Goal: Check status: Check status

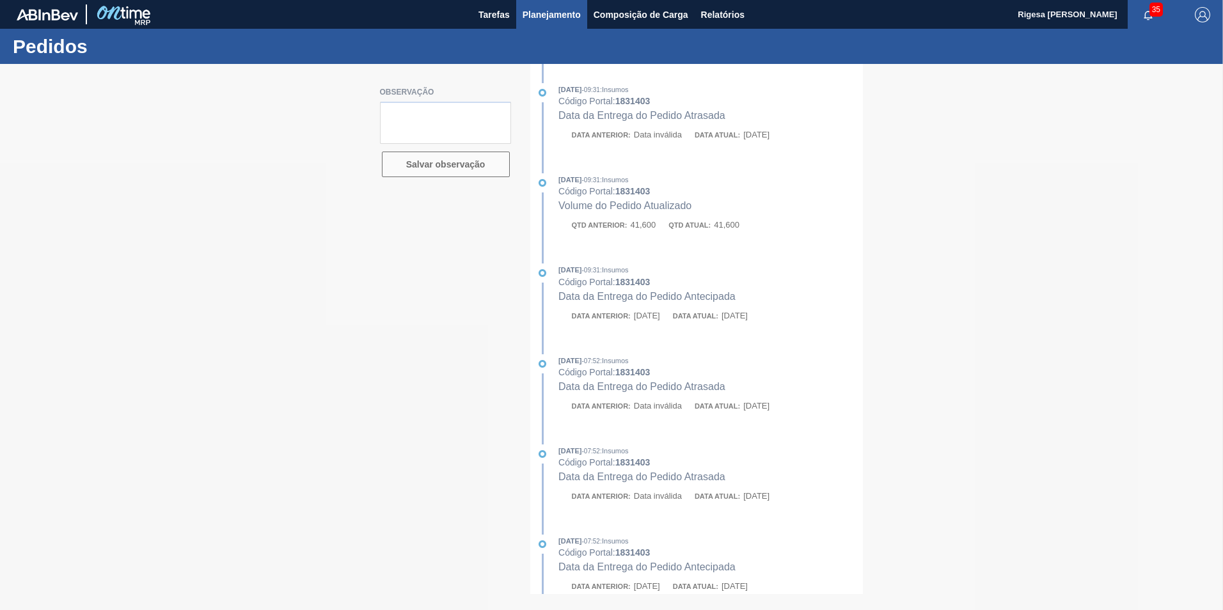
click at [554, 8] on span "Planejamento" at bounding box center [552, 14] width 58 height 15
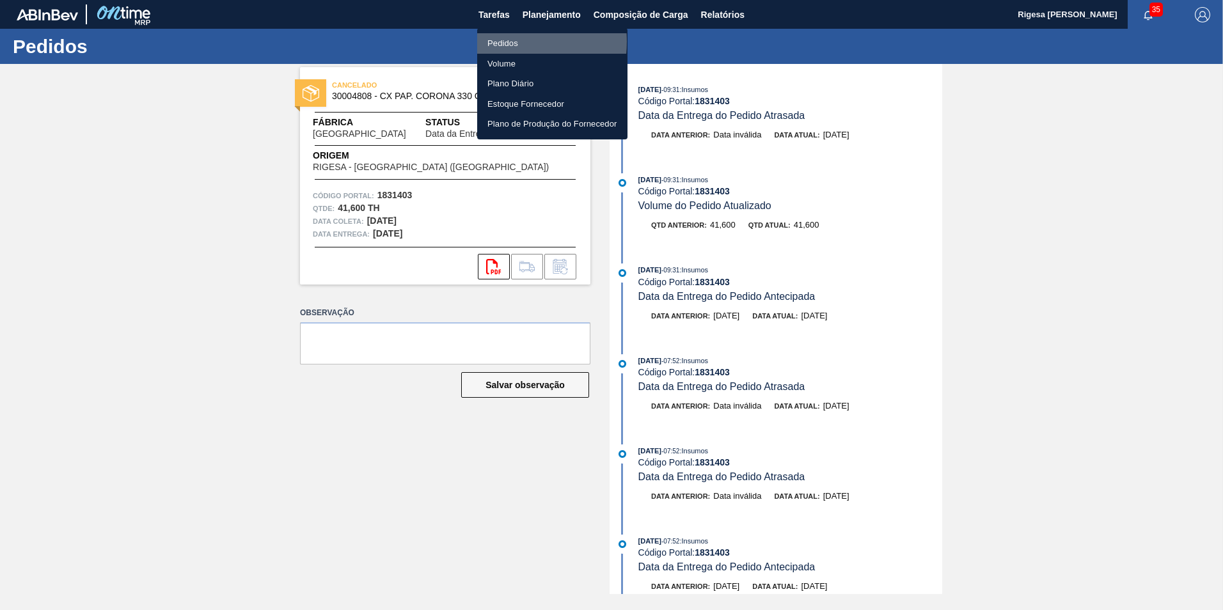
click at [498, 42] on li "Pedidos" at bounding box center [552, 43] width 150 height 20
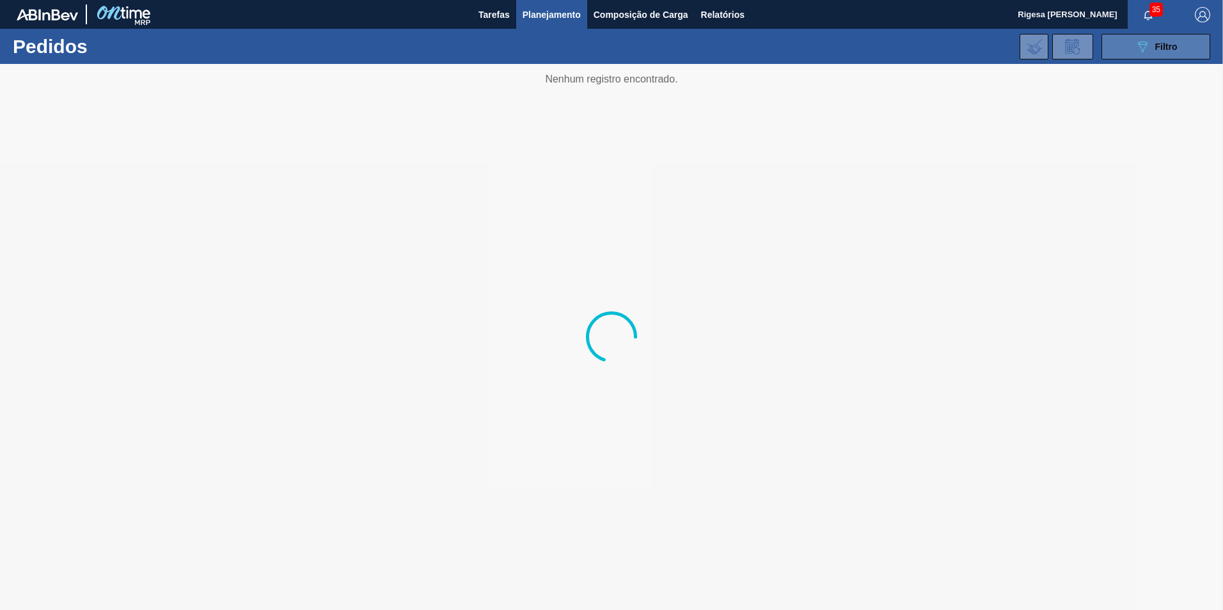
click at [1168, 47] on span "Filtro" at bounding box center [1167, 47] width 22 height 10
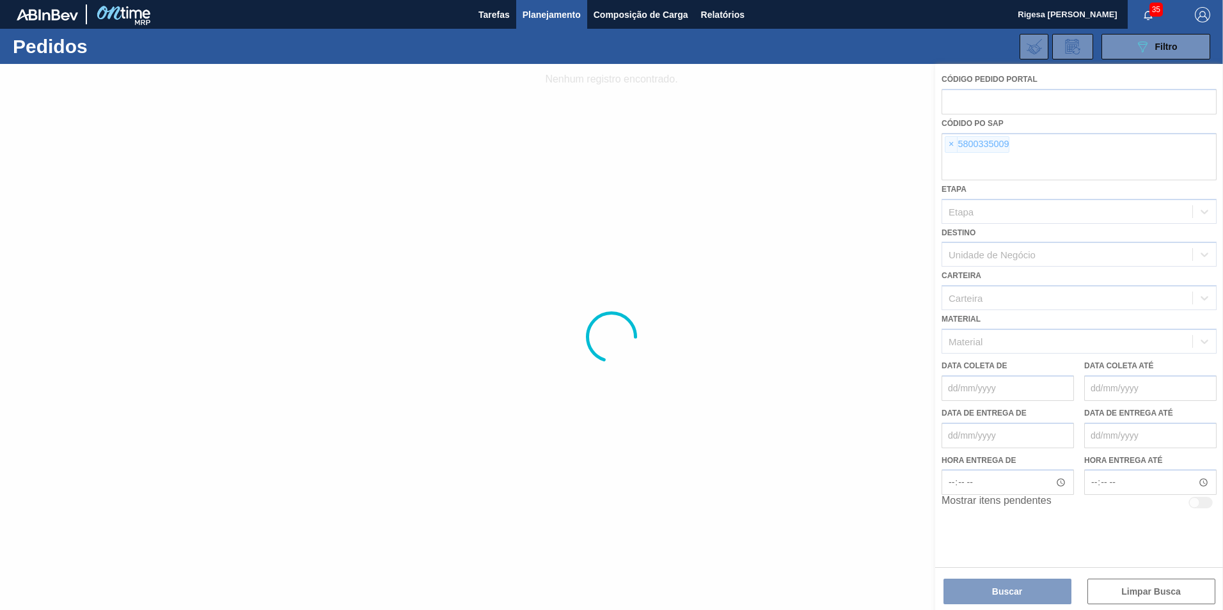
click at [951, 145] on div at bounding box center [611, 337] width 1223 height 546
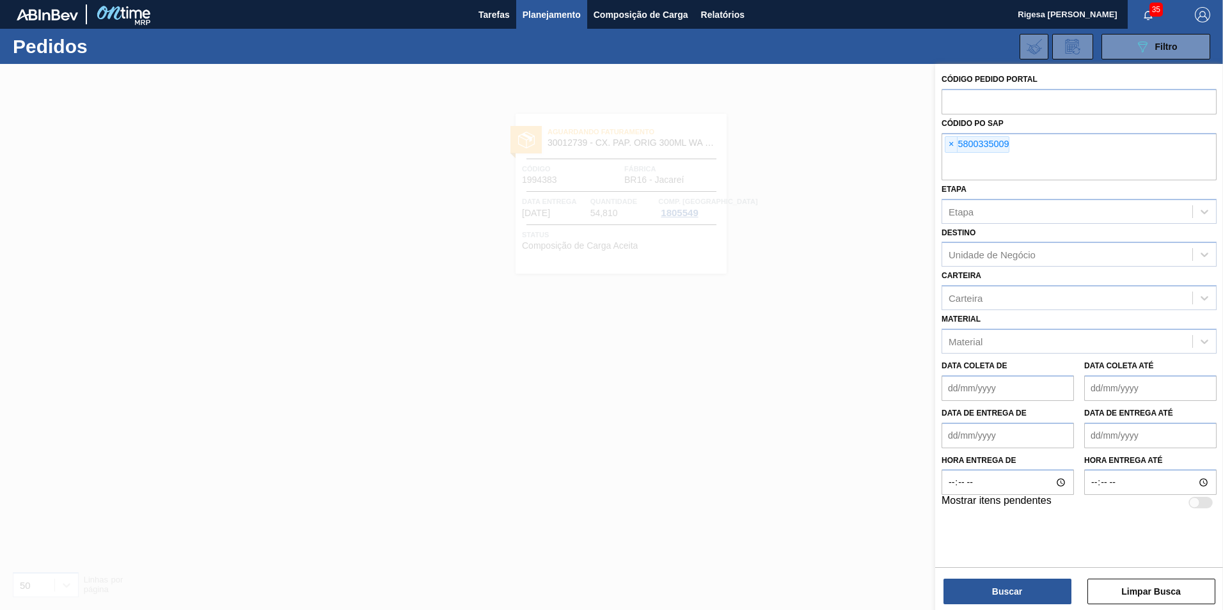
click at [952, 145] on span "×" at bounding box center [952, 144] width 12 height 15
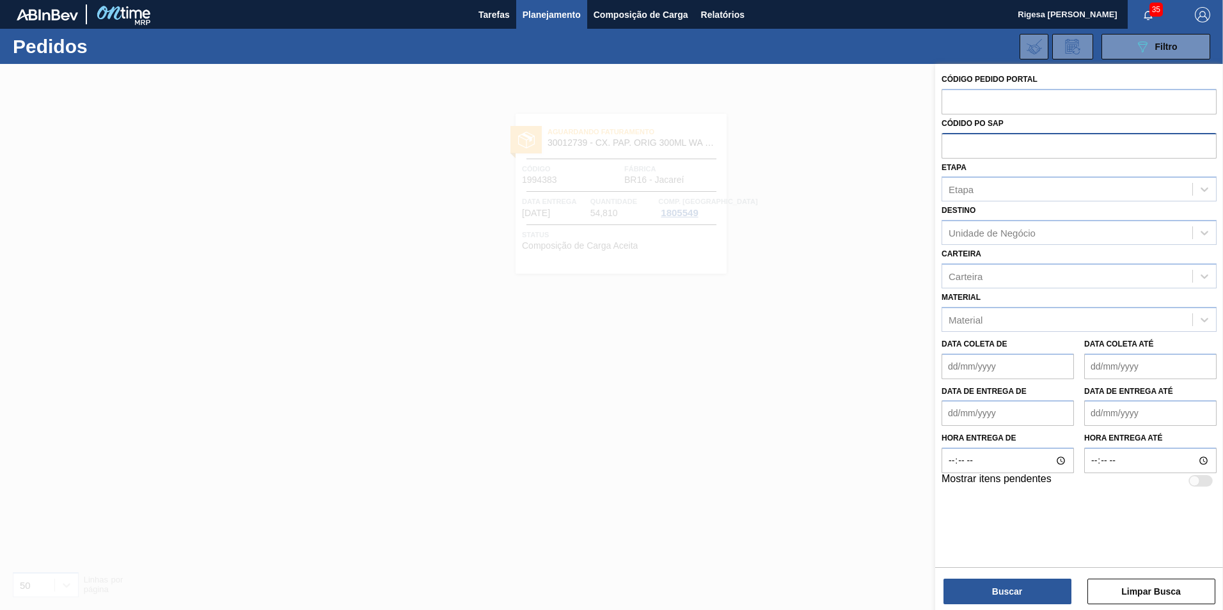
click at [954, 150] on input "text" at bounding box center [1079, 145] width 275 height 24
paste input "5800335009"
type input "5800335009"
click at [1019, 590] on button "Buscar" at bounding box center [1008, 592] width 128 height 26
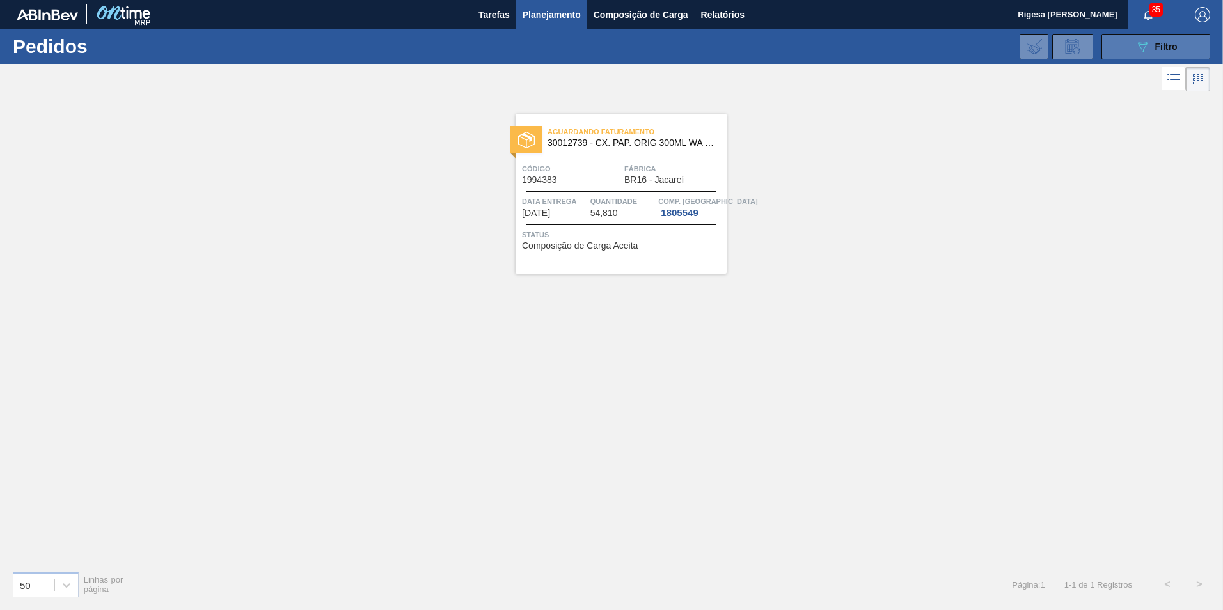
click at [1152, 48] on div "089F7B8B-B2A5-4AFE-B5C0-19BA573D28AC Filtro" at bounding box center [1156, 46] width 43 height 15
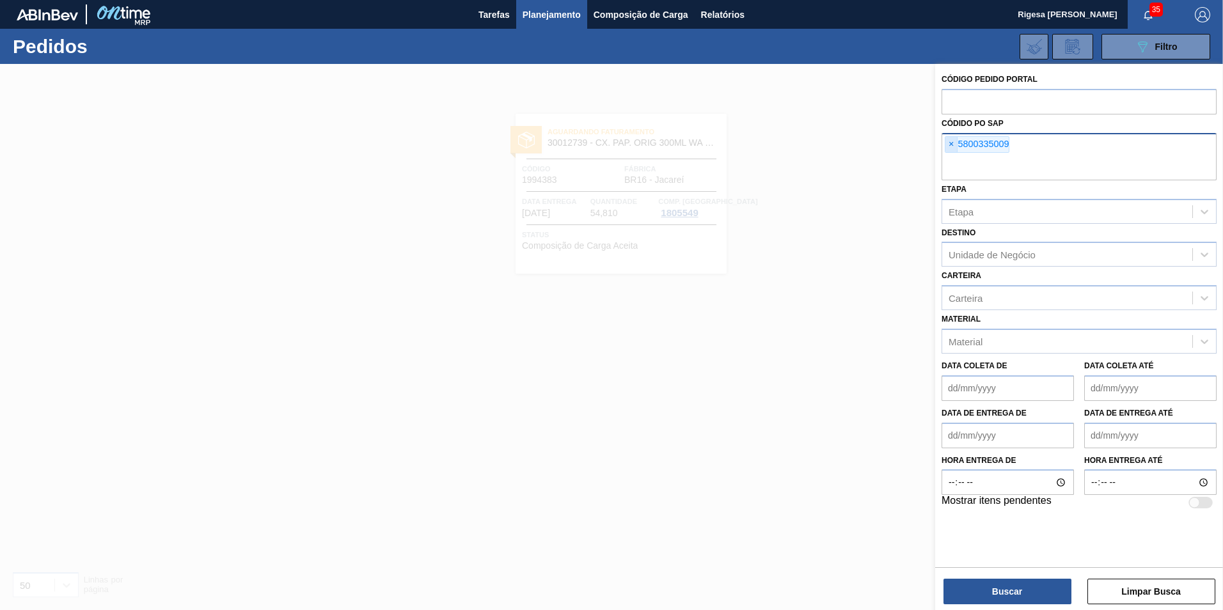
click at [950, 144] on span "×" at bounding box center [952, 144] width 12 height 15
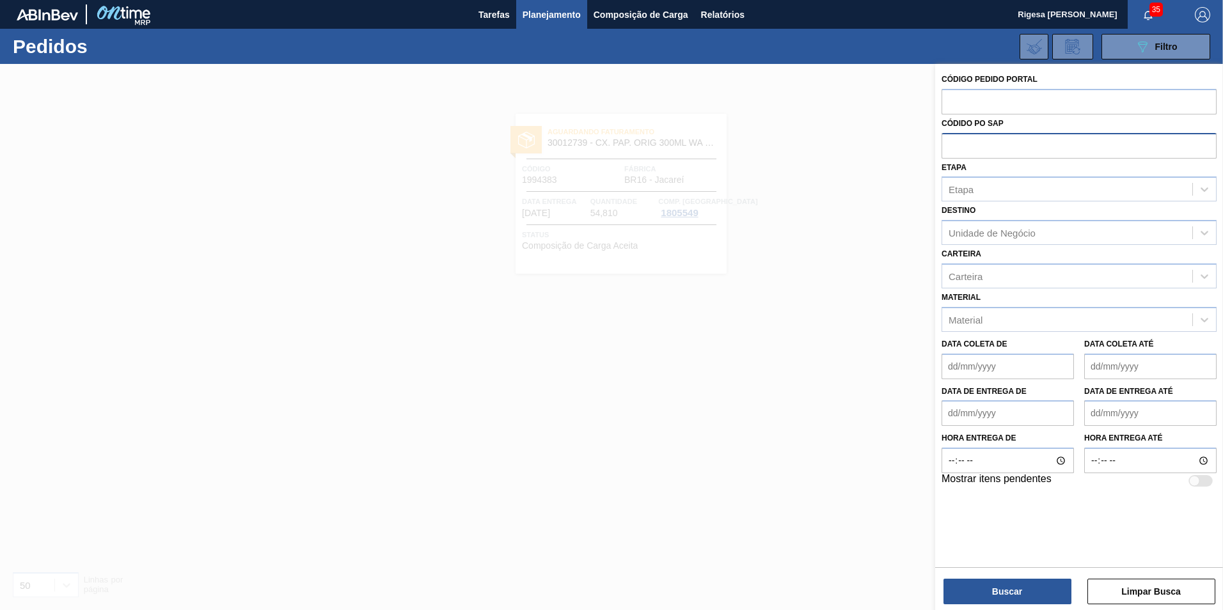
click at [950, 144] on input "text" at bounding box center [1079, 145] width 275 height 24
paste input "5800359728"
type input "5800359728"
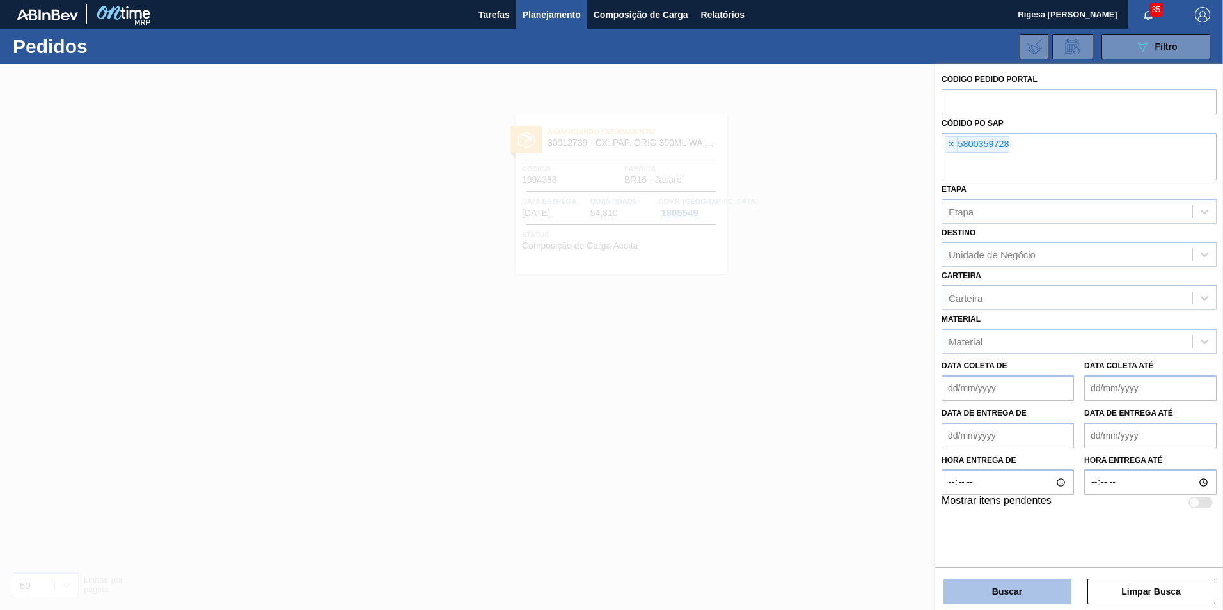
click at [1010, 590] on button "Buscar" at bounding box center [1008, 592] width 128 height 26
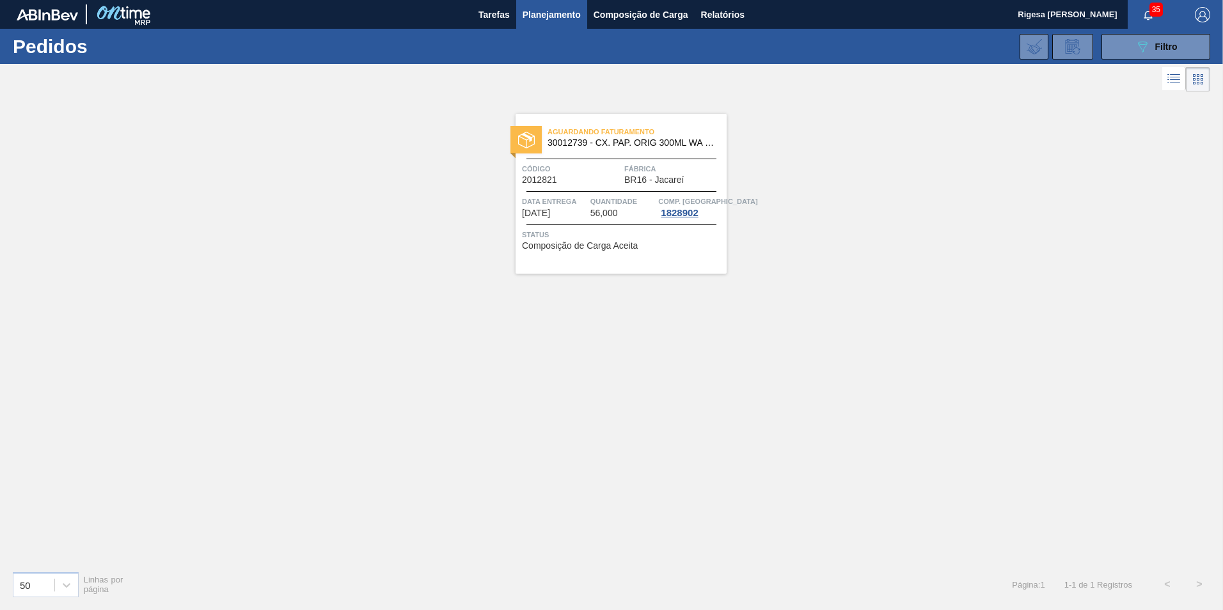
click at [619, 139] on span "30012739 - CX. PAP. ORIG 300ML WA 300ML PROP 429" at bounding box center [632, 143] width 169 height 10
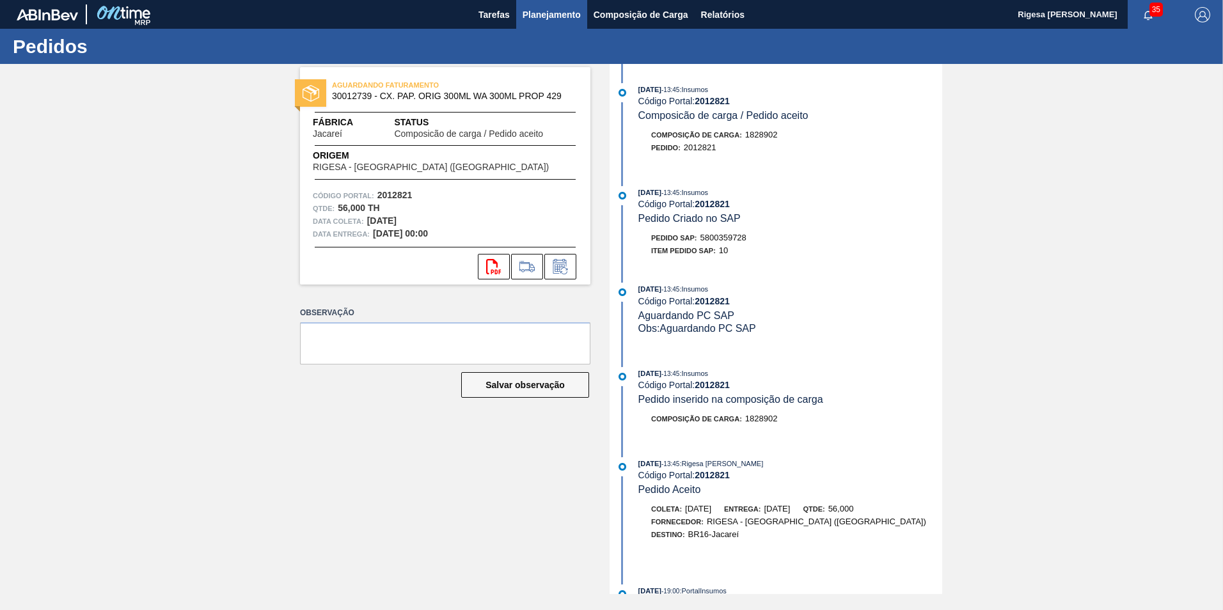
click at [545, 15] on span "Planejamento" at bounding box center [552, 14] width 58 height 15
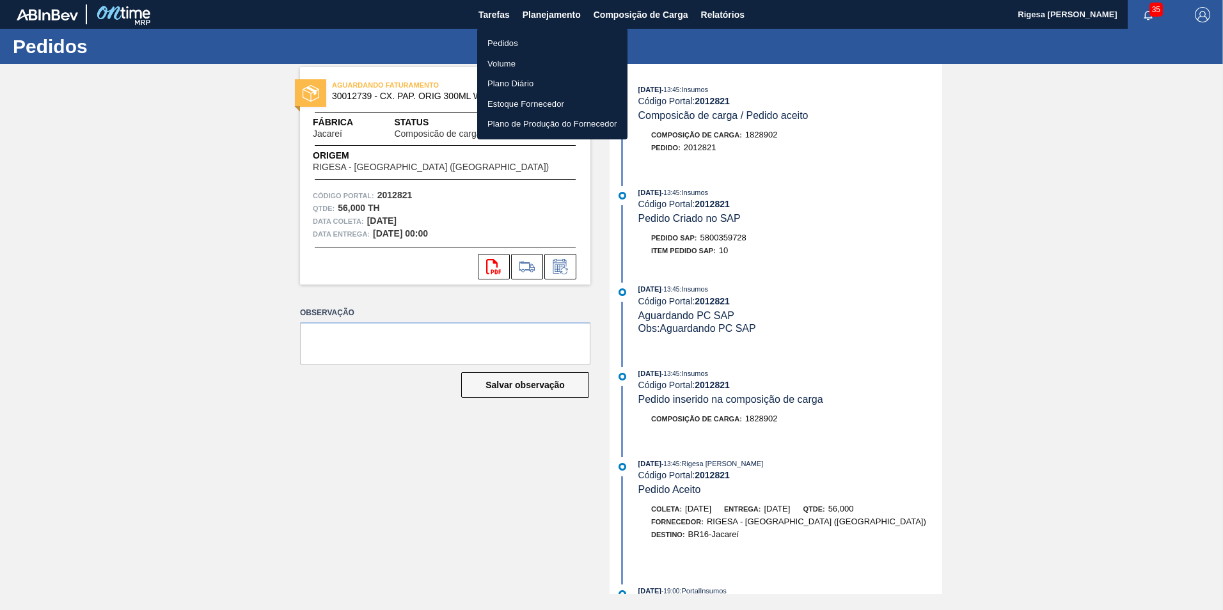
click at [518, 45] on li "Pedidos" at bounding box center [552, 43] width 150 height 20
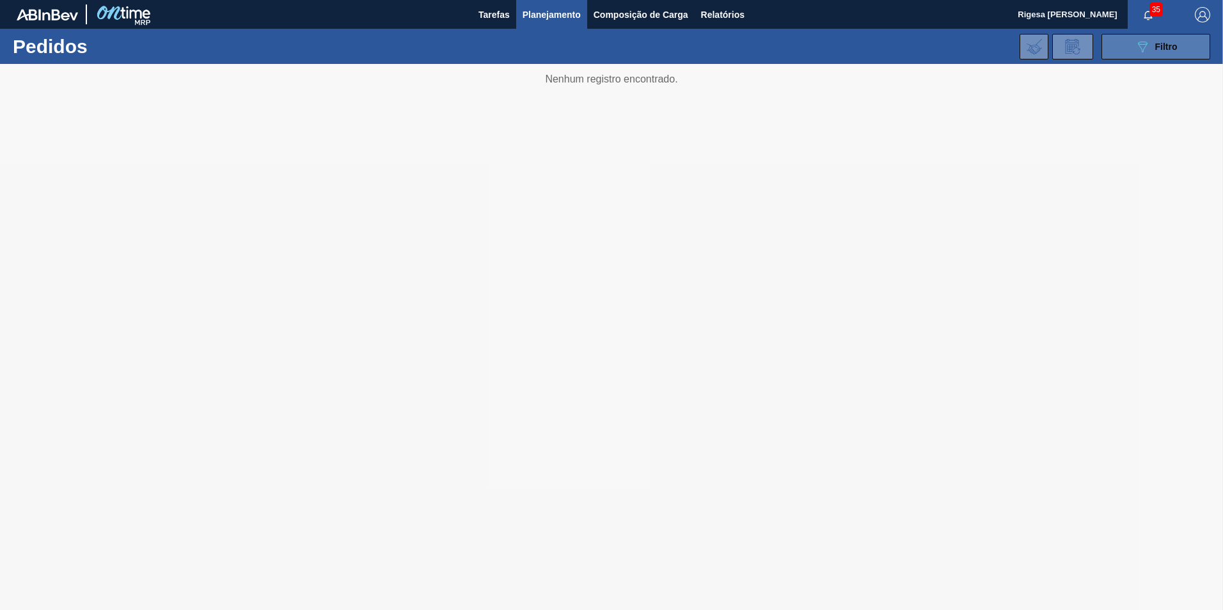
click at [1132, 48] on button "089F7B8B-B2A5-4AFE-B5C0-19BA573D28AC Filtro" at bounding box center [1156, 47] width 109 height 26
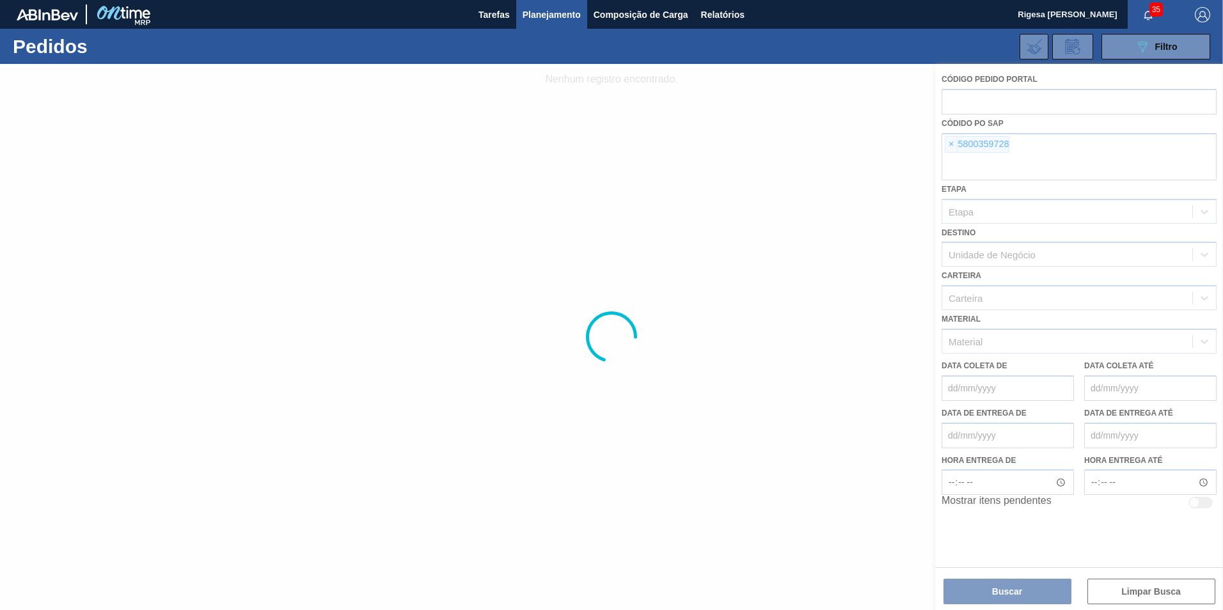
click at [953, 145] on div at bounding box center [611, 337] width 1223 height 546
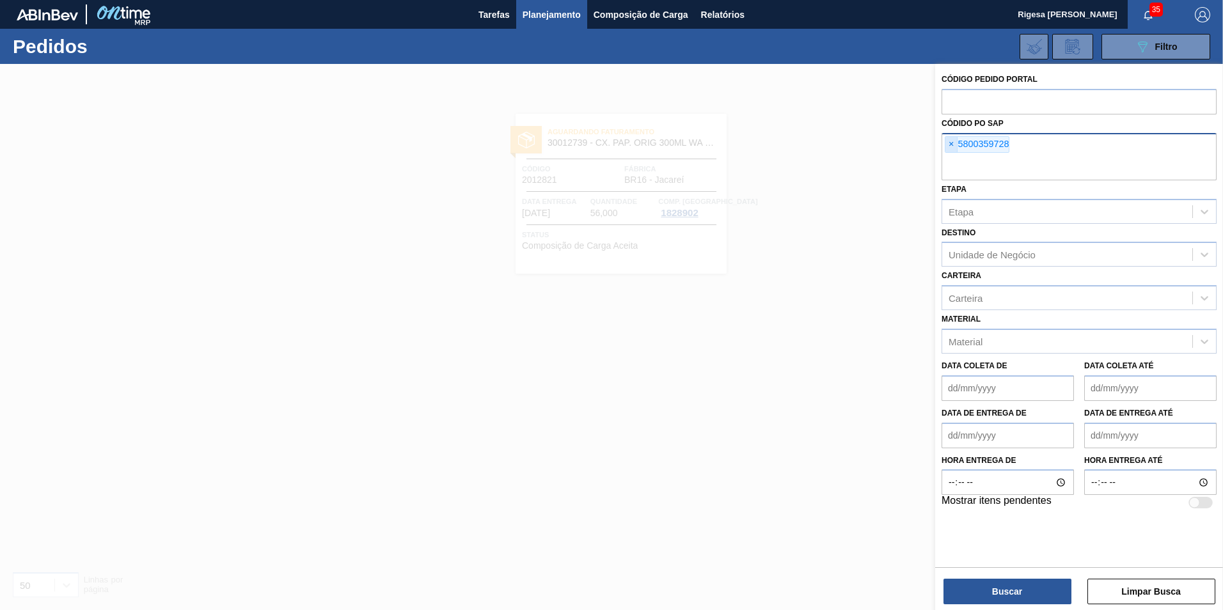
click at [953, 143] on span "×" at bounding box center [952, 144] width 12 height 15
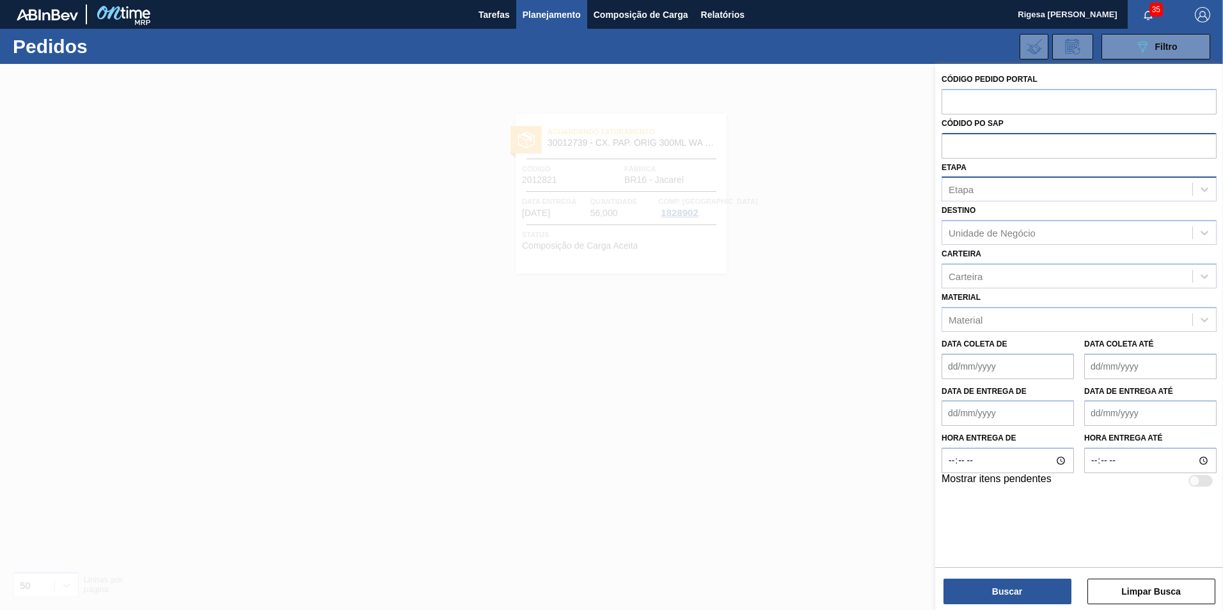
click at [996, 189] on div "Etapa" at bounding box center [1067, 189] width 250 height 19
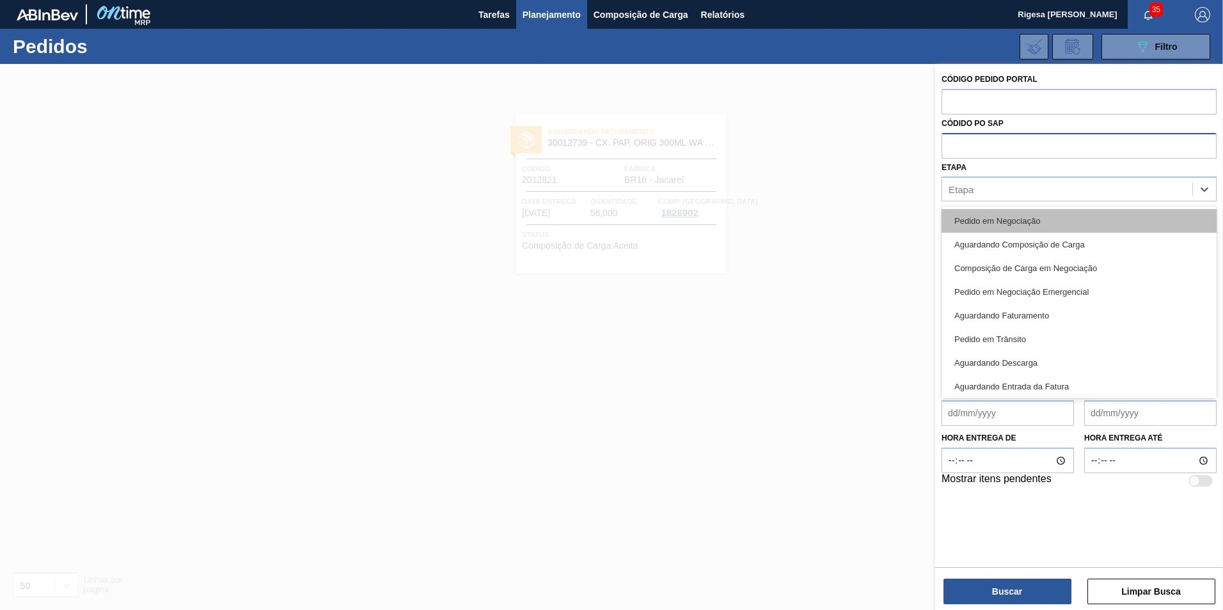
click at [1034, 221] on div "Pedido em Negociação" at bounding box center [1079, 221] width 275 height 24
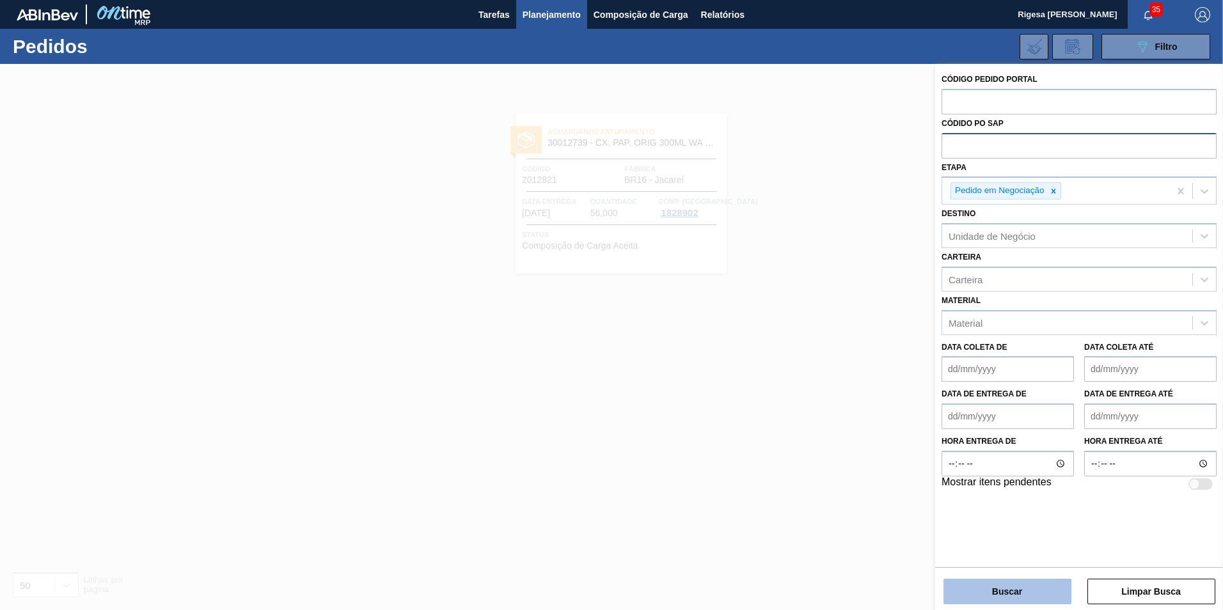
click at [1006, 589] on button "Buscar" at bounding box center [1008, 592] width 128 height 26
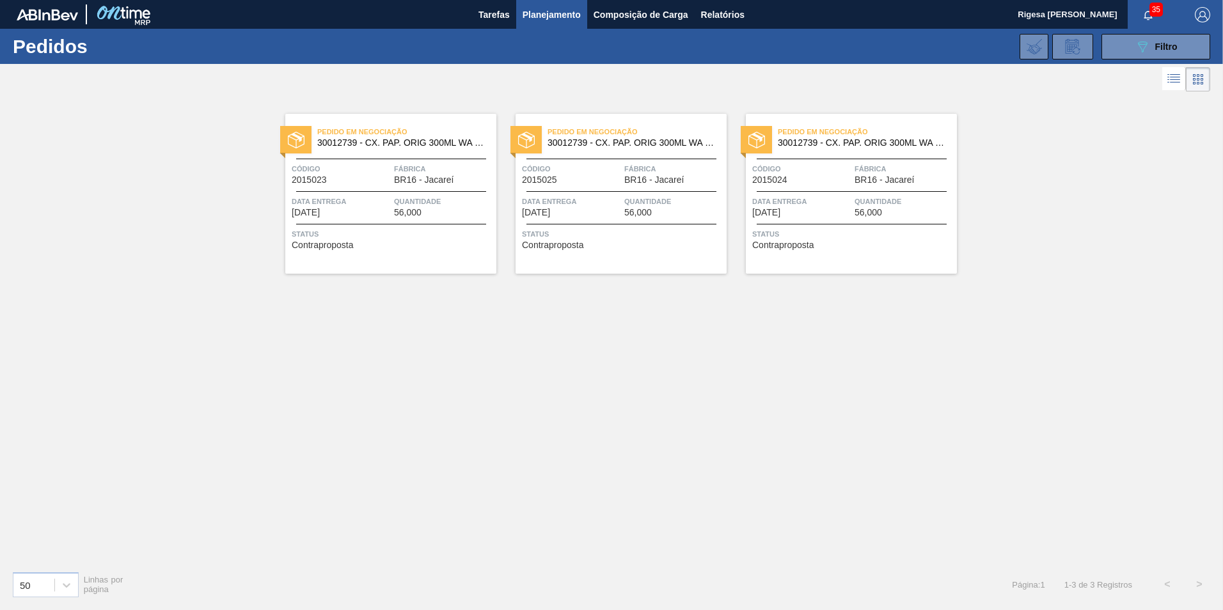
click at [367, 187] on div "Pedido em Negociação 30012739 - CX. PAP. ORIG 300ML WA 300ML PROP 429 Código 20…" at bounding box center [390, 194] width 211 height 160
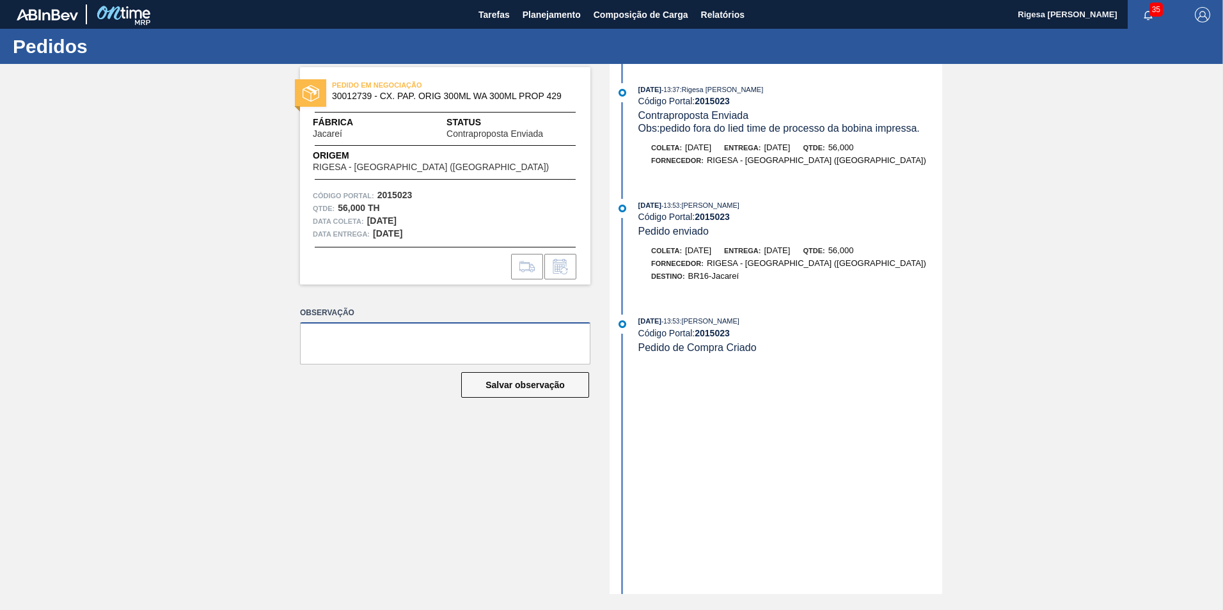
click at [493, 353] on textarea at bounding box center [445, 343] width 290 height 42
click at [511, 387] on button "Salvar observação" at bounding box center [525, 385] width 128 height 26
click at [964, 143] on div "PEDIDO EM NEGOCIAÇÃO 30012739 - CX. PAP. ORIG 300ML WA 300ML PROP 429 Fábrica J…" at bounding box center [611, 329] width 1223 height 530
click at [541, 9] on span "Planejamento" at bounding box center [552, 14] width 58 height 15
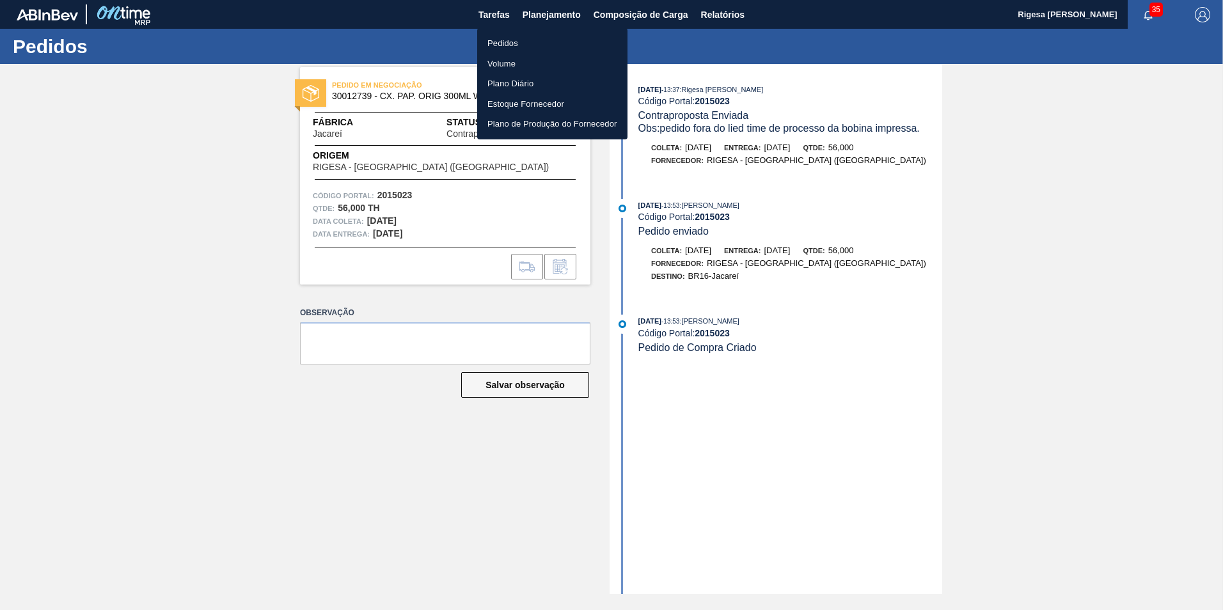
click at [507, 41] on li "Pedidos" at bounding box center [552, 43] width 150 height 20
